Goal: Information Seeking & Learning: Compare options

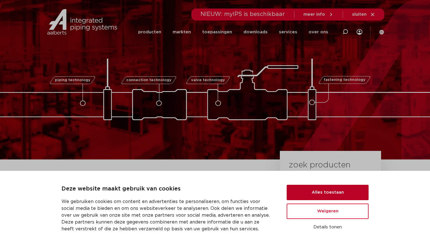
click at [314, 188] on button "Alles toestaan" at bounding box center [328, 191] width 82 height 15
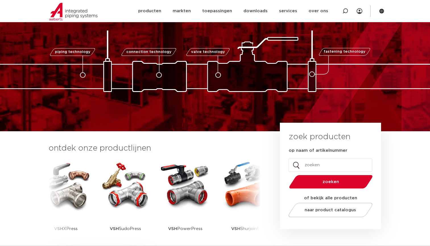
scroll to position [74, 0]
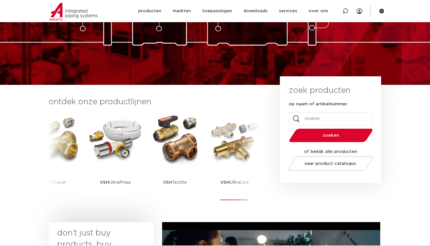
click at [219, 135] on img at bounding box center [234, 138] width 51 height 51
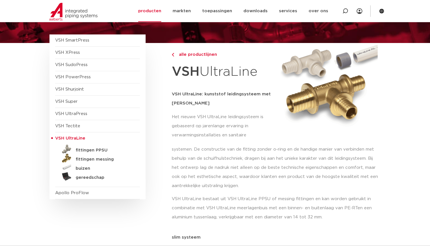
scroll to position [51, 0]
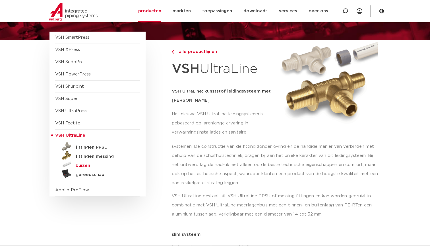
click at [87, 163] on h5 "buizen" at bounding box center [104, 165] width 56 height 5
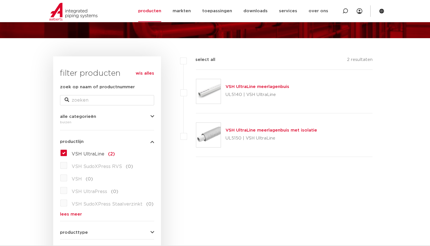
scroll to position [53, 0]
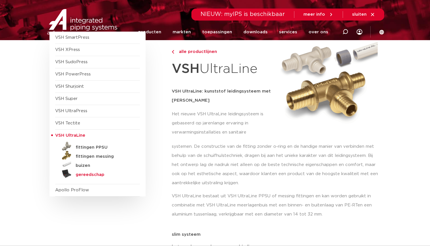
click at [85, 172] on h5 "gereedschap" at bounding box center [104, 174] width 56 height 5
click at [78, 48] on span "VSH XPress" at bounding box center [67, 49] width 25 height 4
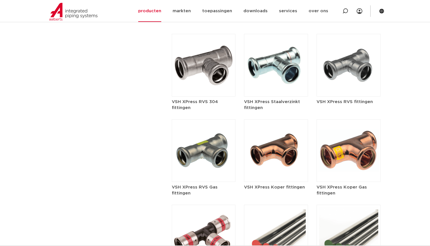
scroll to position [691, 0]
click at [279, 140] on img at bounding box center [276, 150] width 64 height 63
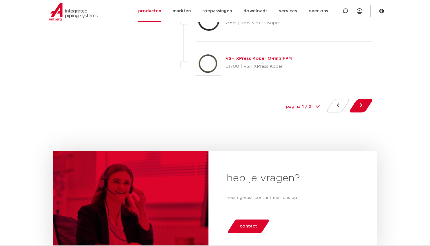
scroll to position [2648, 0]
click at [360, 105] on button at bounding box center [361, 105] width 16 height 14
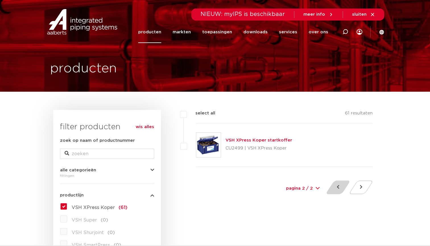
click at [340, 190] on button at bounding box center [338, 187] width 16 height 14
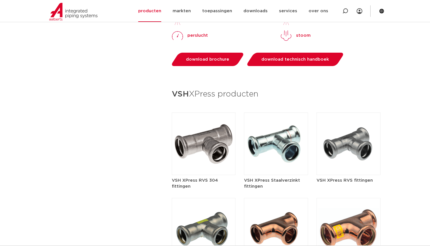
scroll to position [612, 0]
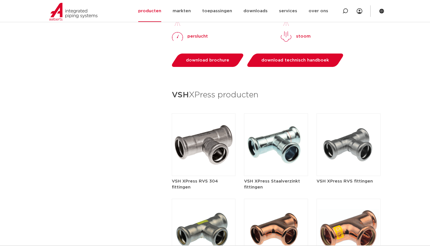
click at [209, 130] on img at bounding box center [204, 144] width 64 height 63
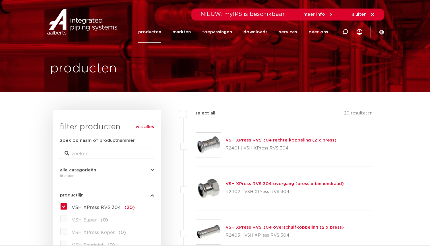
drag, startPoint x: 225, startPoint y: 139, endPoint x: 308, endPoint y: 139, distance: 83.3
click at [308, 139] on div "VSH XPress RVS 304 rechte koppeling (2 x press) R2401 | VSH XPress RVS 304" at bounding box center [284, 144] width 177 height 43
copy link "VSH XPress RVS 304 rechte koppeling"
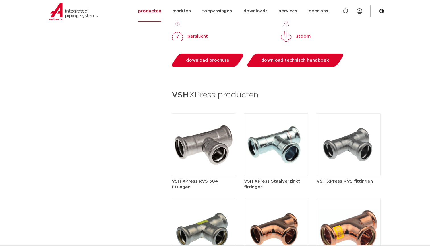
click at [287, 206] on img at bounding box center [276, 229] width 64 height 63
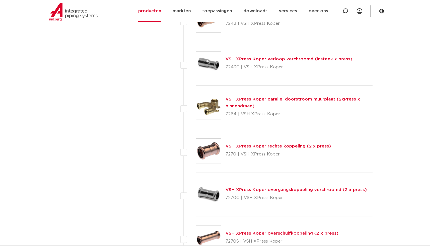
scroll to position [2178, 0]
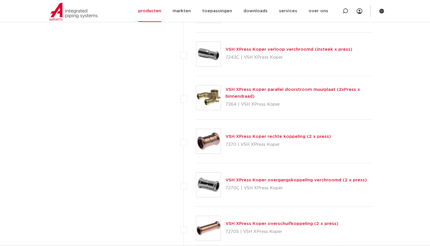
drag, startPoint x: 225, startPoint y: 135, endPoint x: 327, endPoint y: 135, distance: 101.8
click at [327, 135] on div "VSH XPress Koper rechte koppeling (2 x press) 7270 | VSH XPress Koper" at bounding box center [284, 140] width 177 height 43
copy link "VSH XPress Koper rechte koppeling (2 x press)"
